Goal: Information Seeking & Learning: Learn about a topic

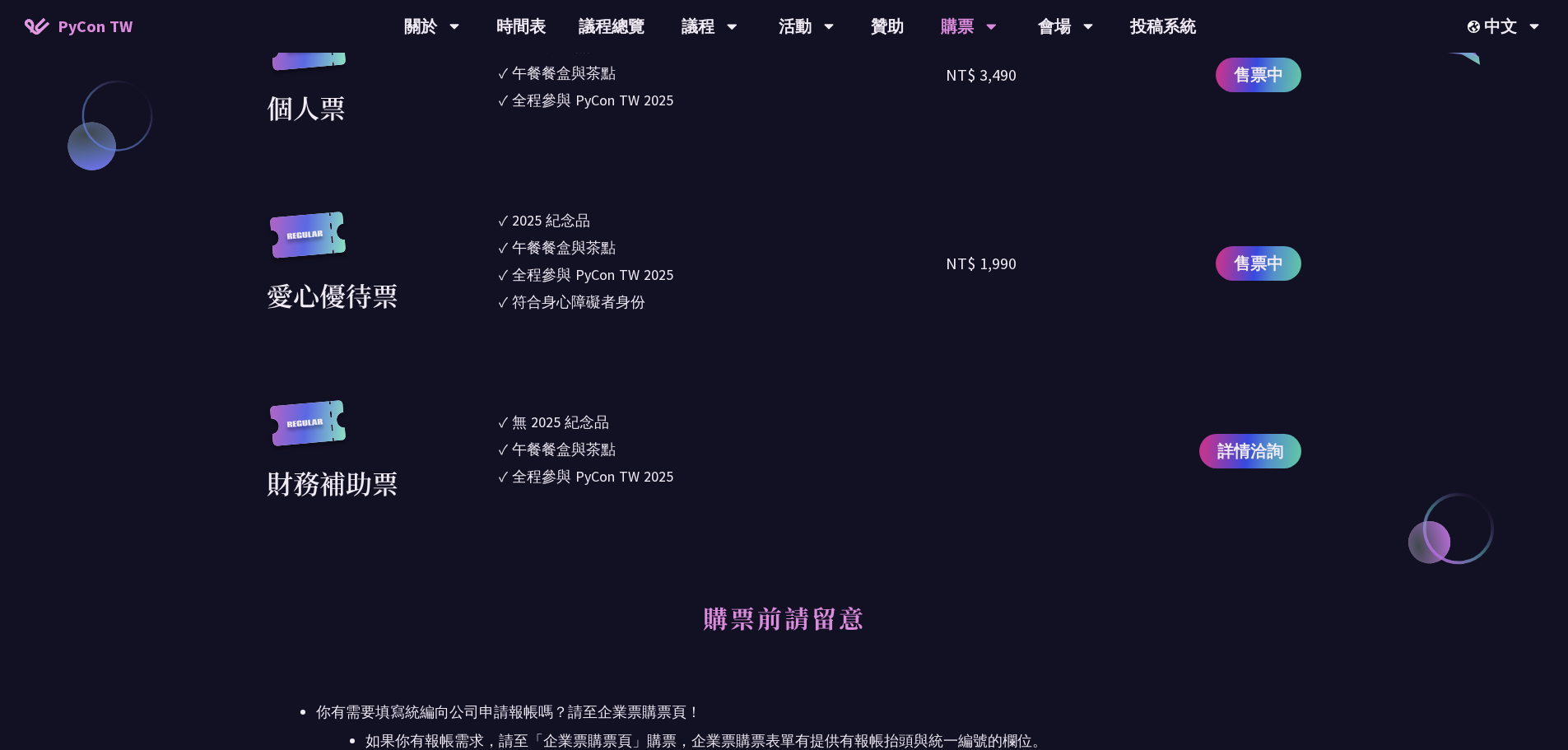
scroll to position [2058, 0]
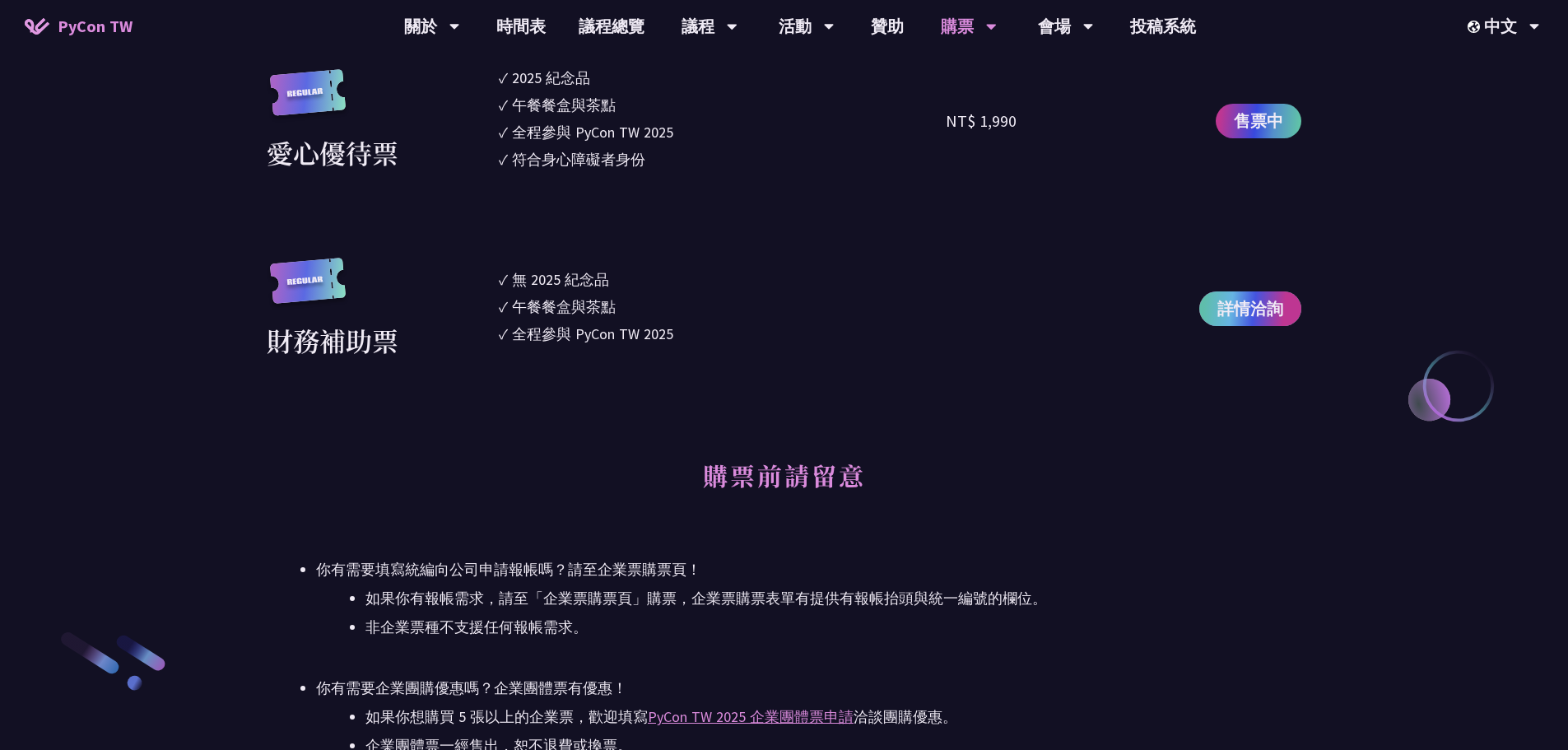
click at [1269, 309] on span "詳情洽詢" at bounding box center [1250, 309] width 66 height 24
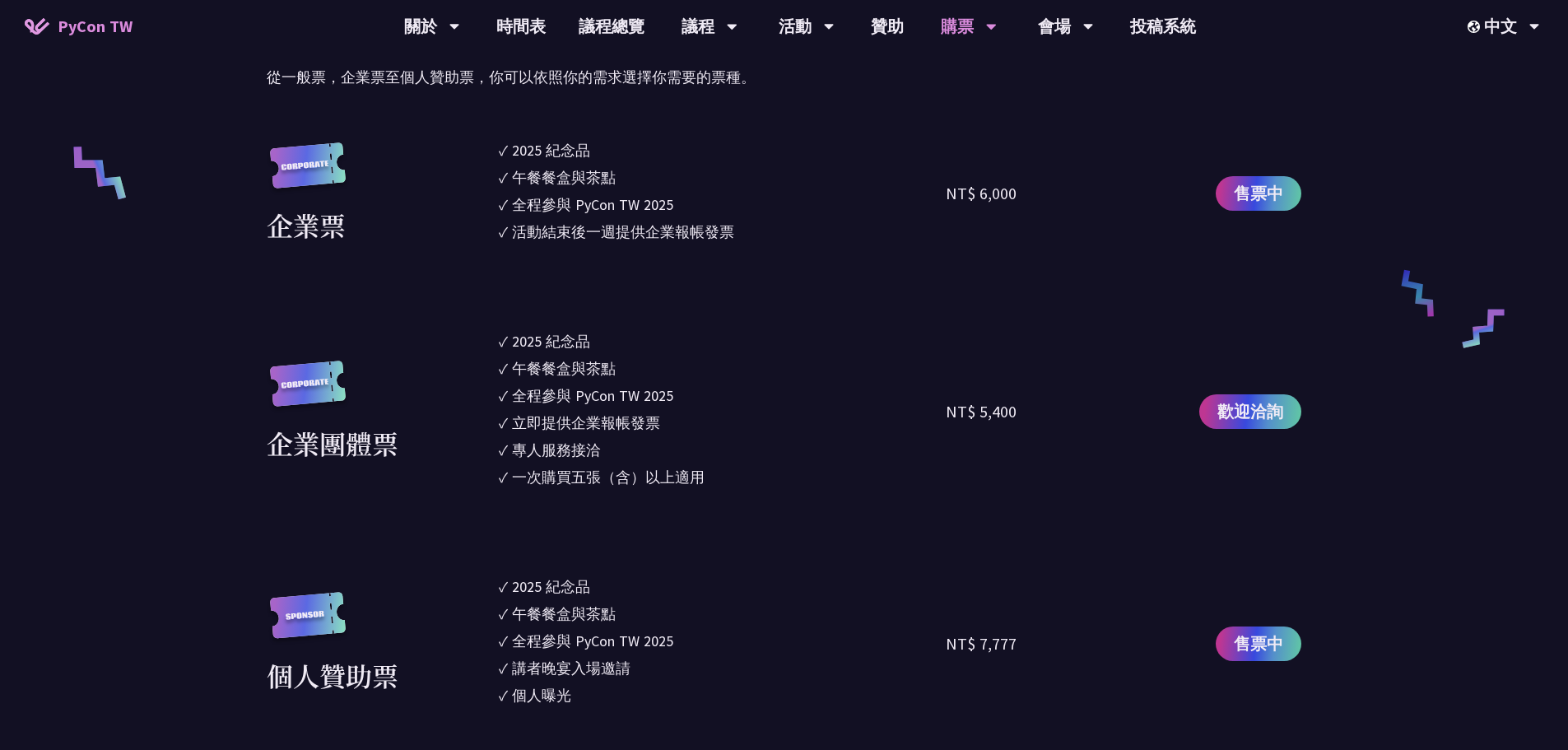
scroll to position [0, 0]
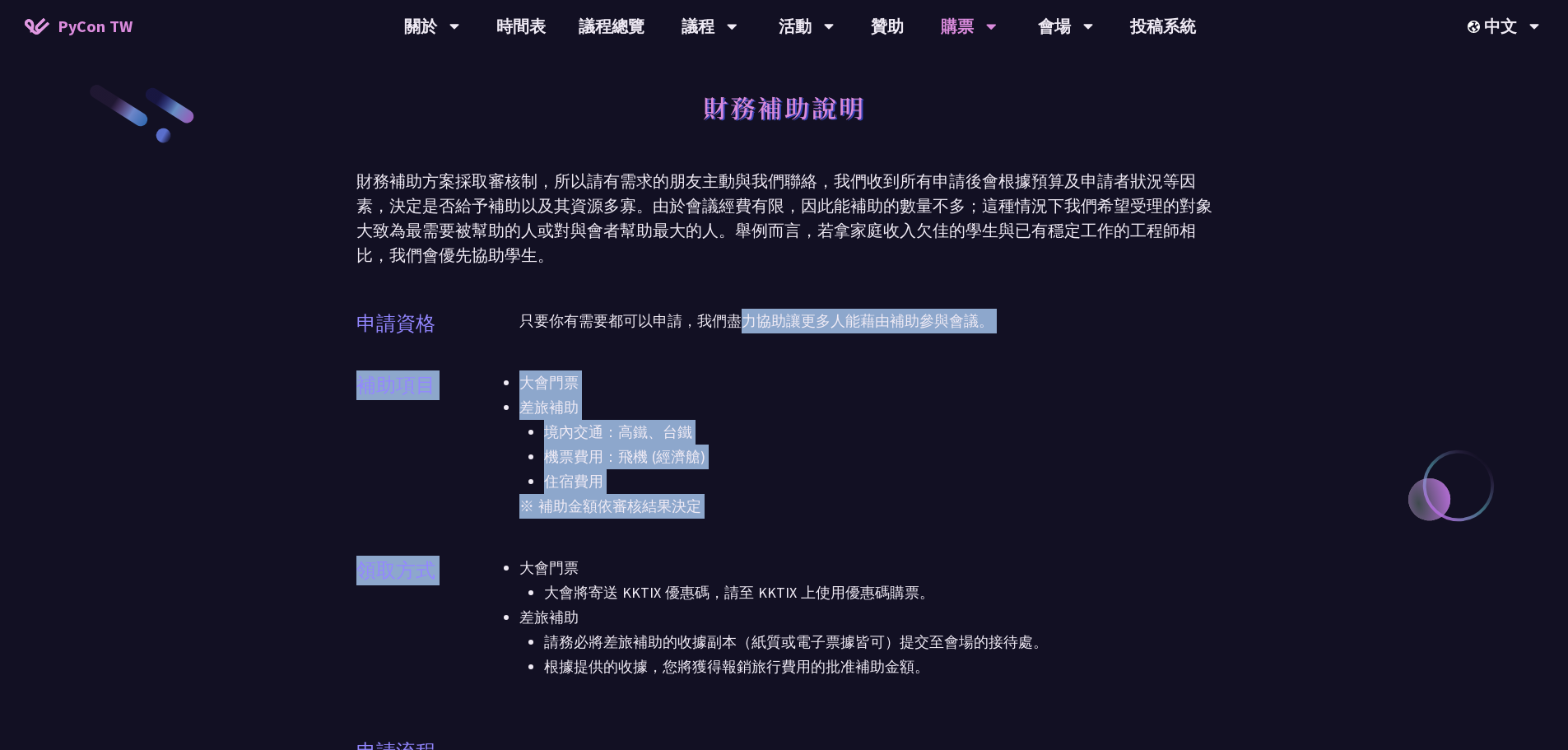
drag, startPoint x: 761, startPoint y: 329, endPoint x: 780, endPoint y: 570, distance: 241.7
click at [780, 570] on li "大會門票 大會將寄送 KKTIX 優惠碼，請至 KKTIX 上使用優惠碼購票。" at bounding box center [865, 580] width 693 height 50
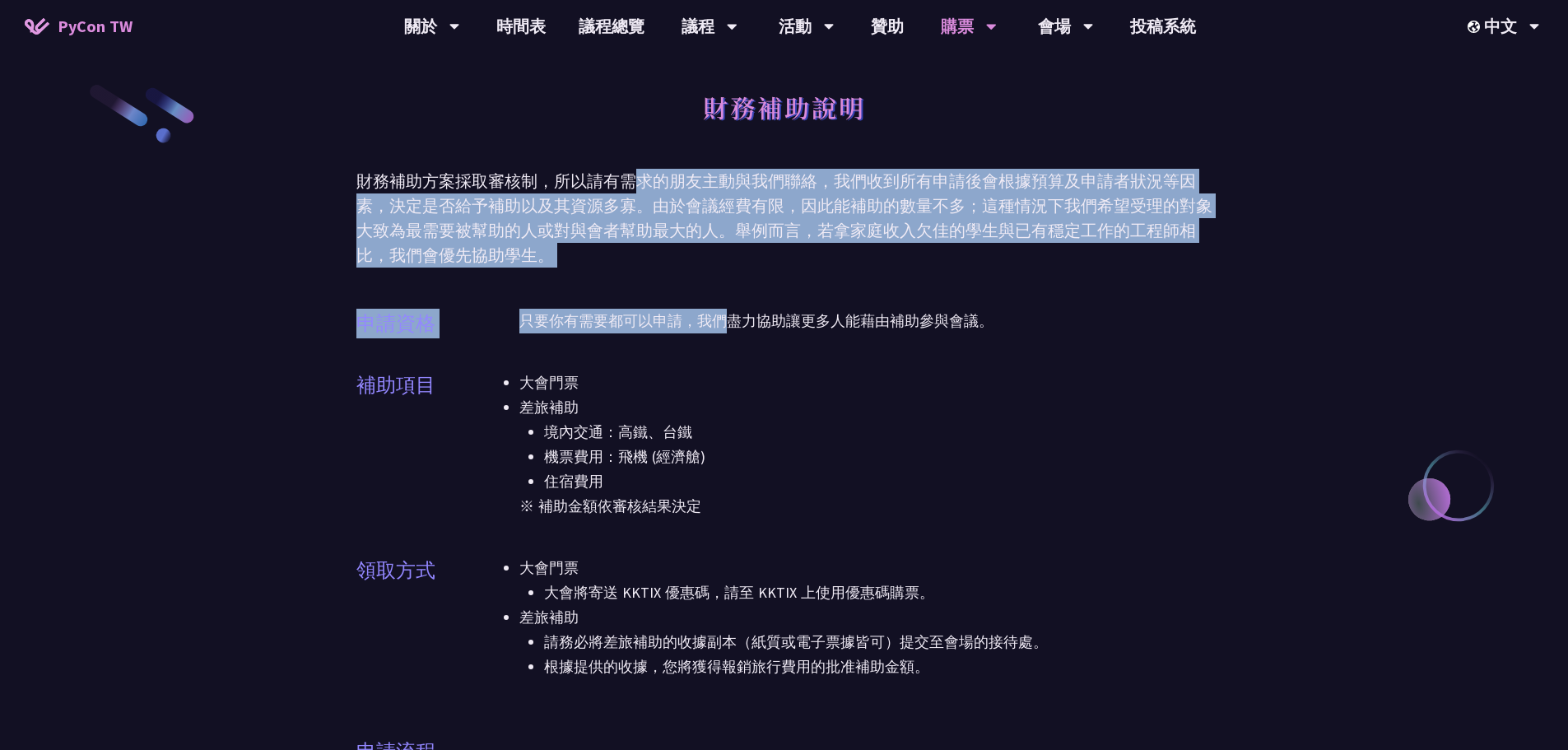
drag, startPoint x: 641, startPoint y: 193, endPoint x: 723, endPoint y: 278, distance: 118.1
drag, startPoint x: 724, startPoint y: 278, endPoint x: 750, endPoint y: 168, distance: 113.0
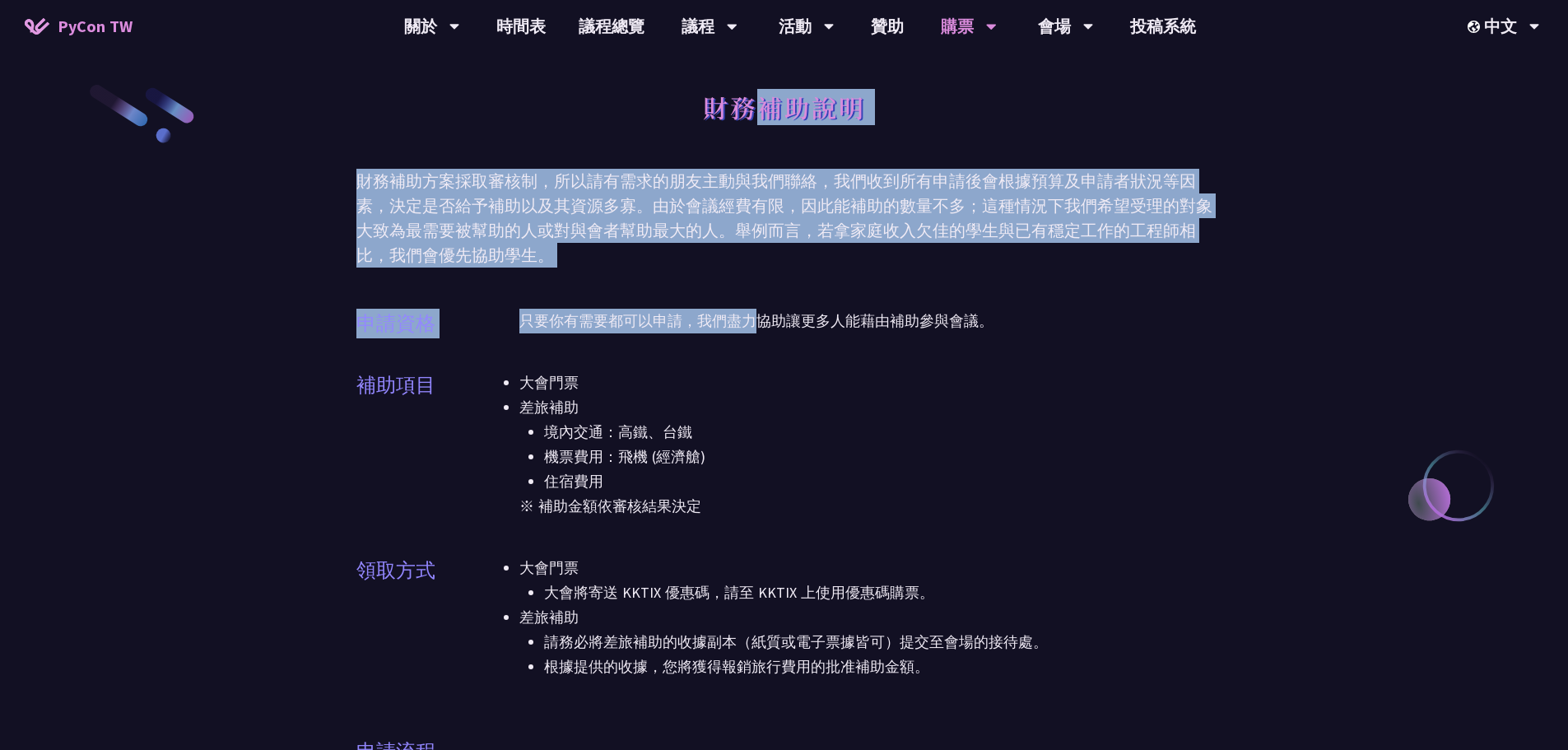
click at [750, 168] on div "財務補助說明" at bounding box center [784, 125] width 856 height 86
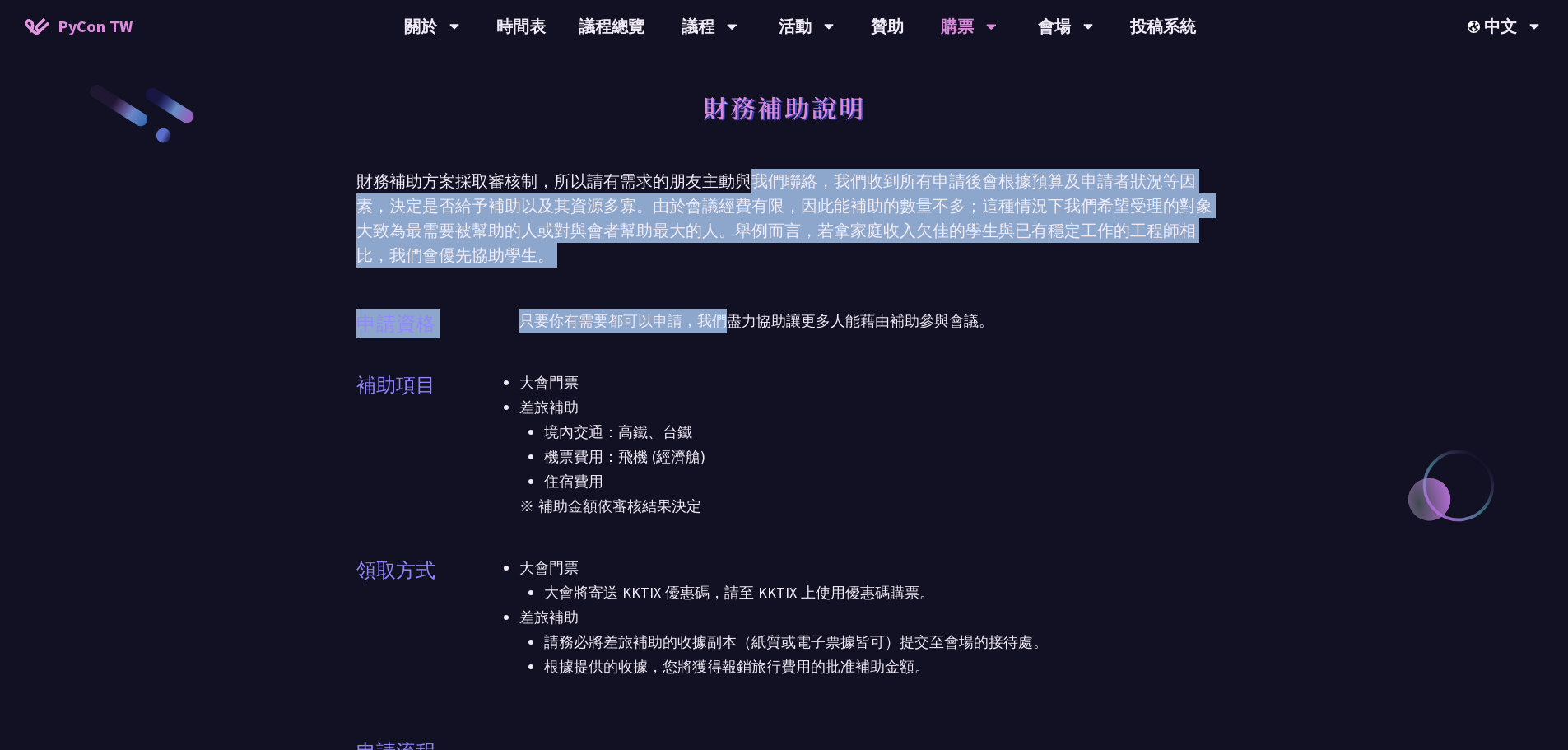
drag, startPoint x: 740, startPoint y: 185, endPoint x: 731, endPoint y: 297, distance: 112.4
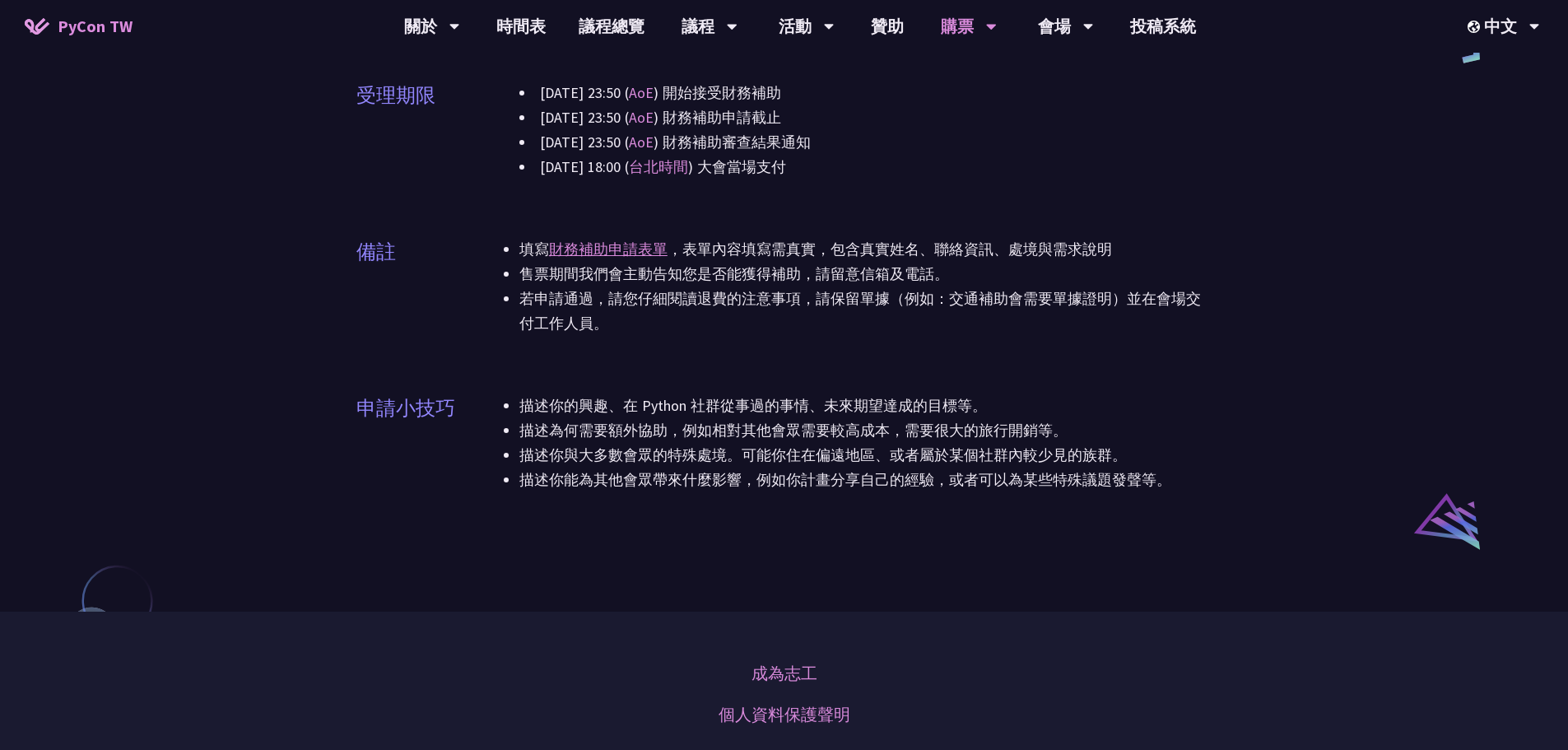
scroll to position [1153, 0]
